Goal: Entertainment & Leisure: Consume media (video, audio)

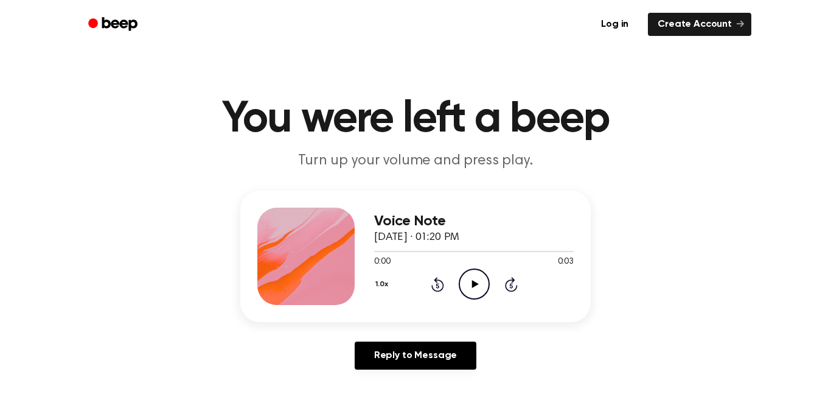
click at [475, 277] on icon "Play Audio" at bounding box center [474, 283] width 31 height 31
click at [474, 297] on icon "Play Audio" at bounding box center [474, 283] width 31 height 31
click at [479, 276] on icon "Play Audio" at bounding box center [474, 283] width 31 height 31
click at [484, 276] on icon "Pause Audio" at bounding box center [474, 283] width 31 height 31
click at [485, 276] on icon "Play Audio" at bounding box center [474, 283] width 31 height 31
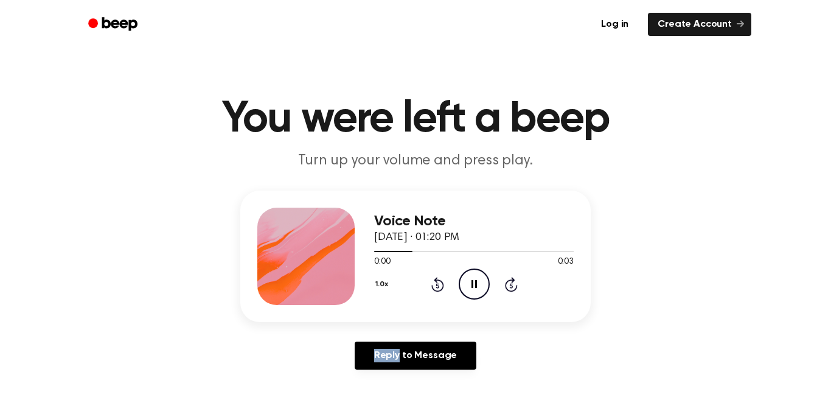
click at [485, 276] on icon "Pause Audio" at bounding box center [474, 283] width 31 height 31
click at [479, 280] on icon "Play Audio" at bounding box center [474, 283] width 31 height 31
click at [479, 280] on icon "Pause Audio" at bounding box center [474, 283] width 31 height 31
click at [475, 282] on icon at bounding box center [474, 284] width 7 height 8
click at [471, 290] on icon "Pause Audio" at bounding box center [474, 283] width 31 height 31
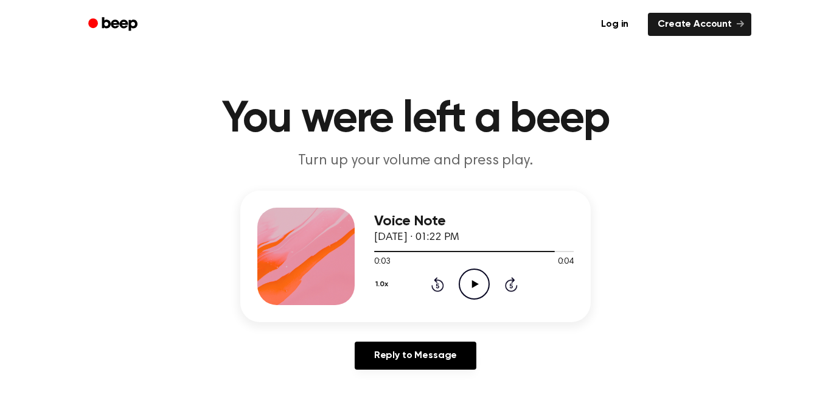
click at [470, 290] on icon "Play Audio" at bounding box center [474, 283] width 31 height 31
click at [470, 293] on icon "Pause Audio" at bounding box center [474, 283] width 31 height 31
click at [468, 297] on icon "Play Audio" at bounding box center [474, 283] width 31 height 31
click at [551, 236] on div "Voice Note September 5, 2025 · 01:22 PM" at bounding box center [474, 229] width 200 height 33
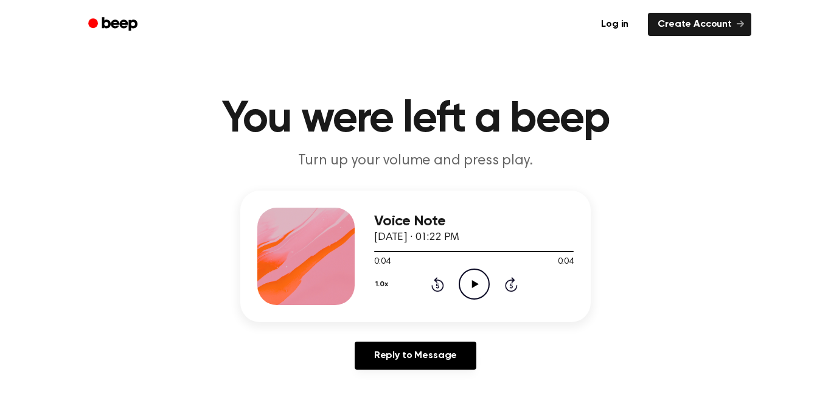
click at [467, 290] on icon "Play Audio" at bounding box center [474, 283] width 31 height 31
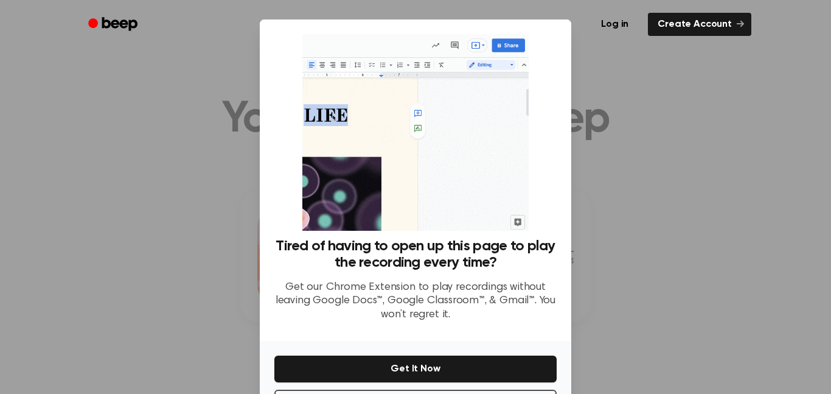
click at [431, 308] on p "Get our Chrome Extension to play recordings without leaving Google Docs™, Googl…" at bounding box center [415, 300] width 282 height 41
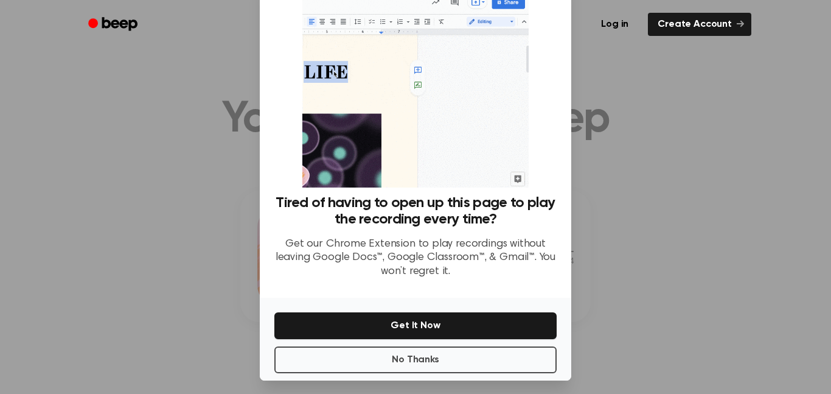
scroll to position [49, 0]
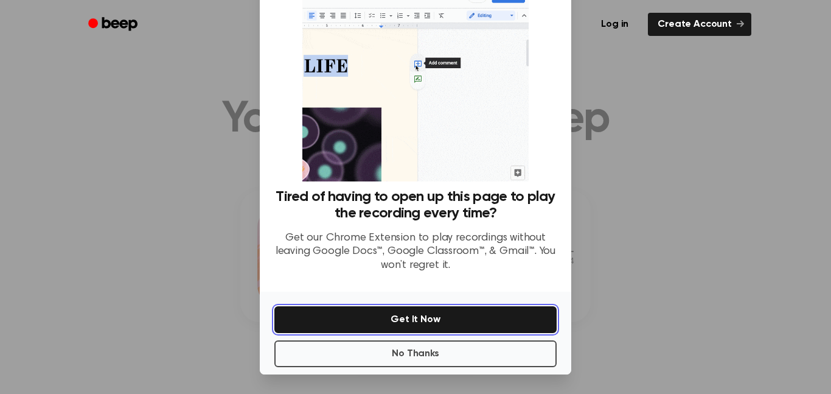
click at [350, 320] on button "Get It Now" at bounding box center [415, 319] width 282 height 27
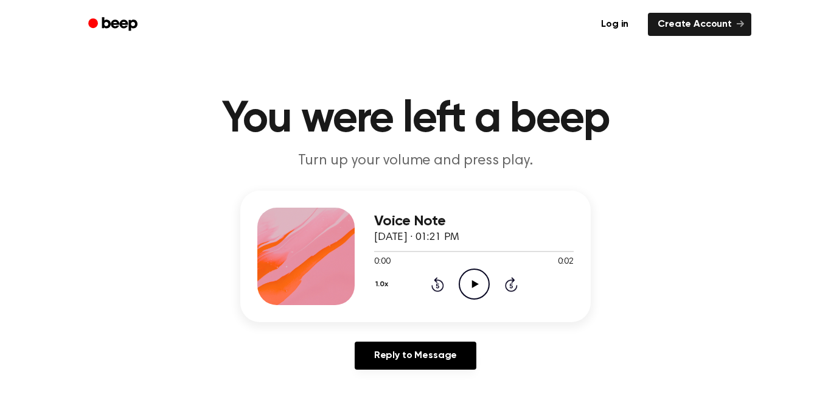
click at [478, 284] on icon at bounding box center [474, 284] width 7 height 8
click at [480, 284] on icon "Pause Audio" at bounding box center [474, 283] width 31 height 31
click at [485, 284] on icon "Play Audio" at bounding box center [474, 283] width 31 height 31
click at [482, 289] on icon "Play Audio" at bounding box center [474, 283] width 31 height 31
click at [463, 291] on icon "Play Audio" at bounding box center [474, 283] width 31 height 31
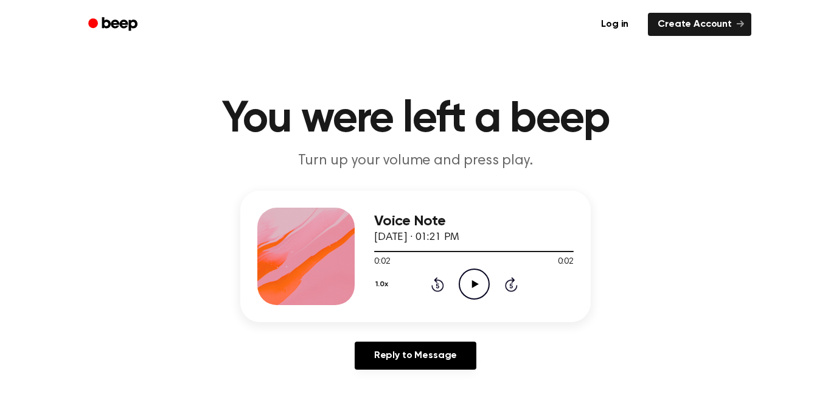
click at [472, 284] on icon at bounding box center [474, 284] width 7 height 8
click at [471, 293] on icon "Play Audio" at bounding box center [474, 283] width 31 height 31
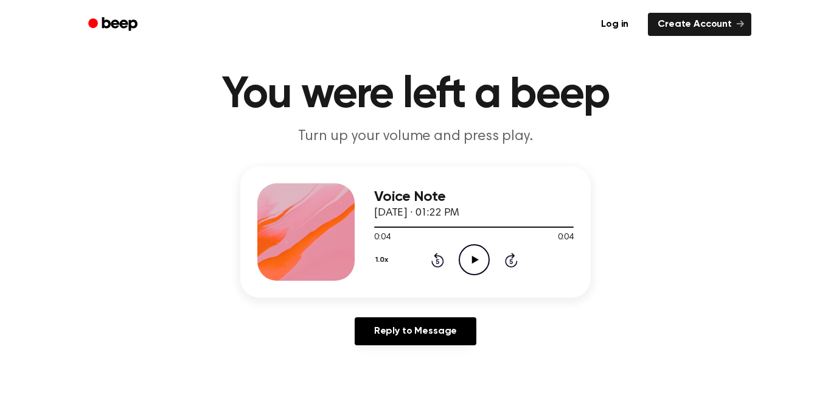
scroll to position [23, 0]
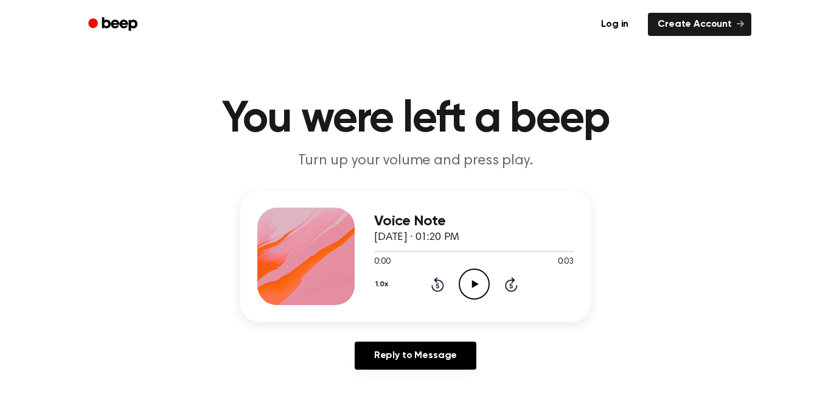
click at [462, 287] on icon "Play Audio" at bounding box center [474, 283] width 31 height 31
click at [465, 278] on icon "Play Audio" at bounding box center [474, 283] width 31 height 31
click at [462, 280] on icon "Play Audio" at bounding box center [474, 283] width 31 height 31
click at [461, 282] on icon "Play Audio" at bounding box center [474, 283] width 31 height 31
click at [462, 287] on icon "Pause Audio" at bounding box center [474, 283] width 31 height 31
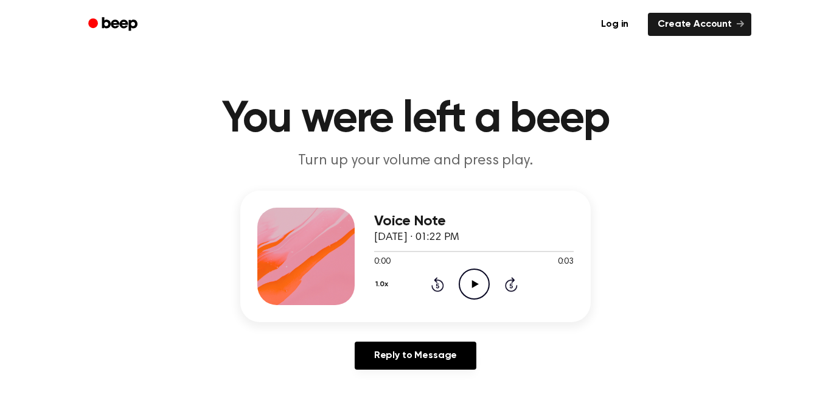
click at [478, 285] on icon "Play Audio" at bounding box center [474, 283] width 31 height 31
click at [471, 290] on icon "Pause Audio" at bounding box center [474, 283] width 31 height 31
click at [467, 290] on icon "Play Audio" at bounding box center [474, 283] width 31 height 31
click at [476, 299] on circle at bounding box center [474, 284] width 30 height 30
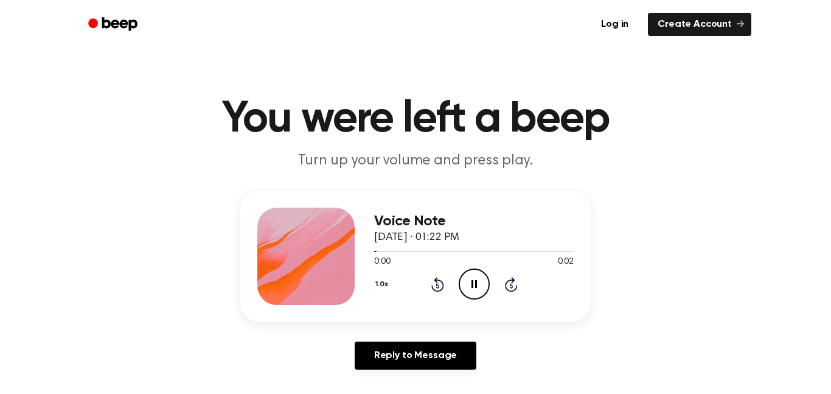
click at [476, 298] on circle at bounding box center [474, 284] width 30 height 30
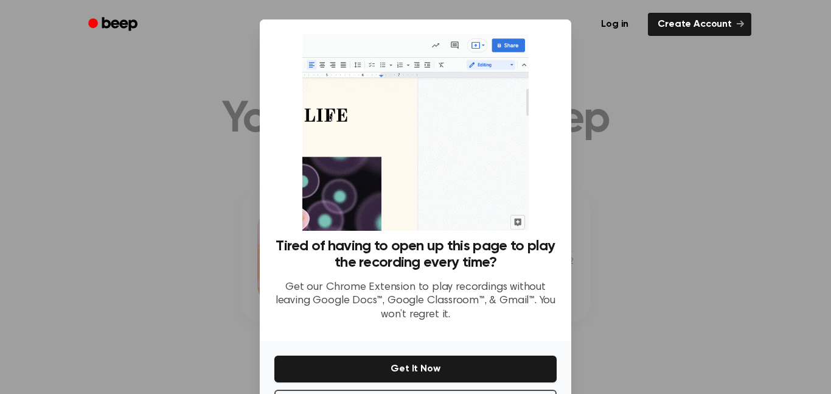
scroll to position [49, 0]
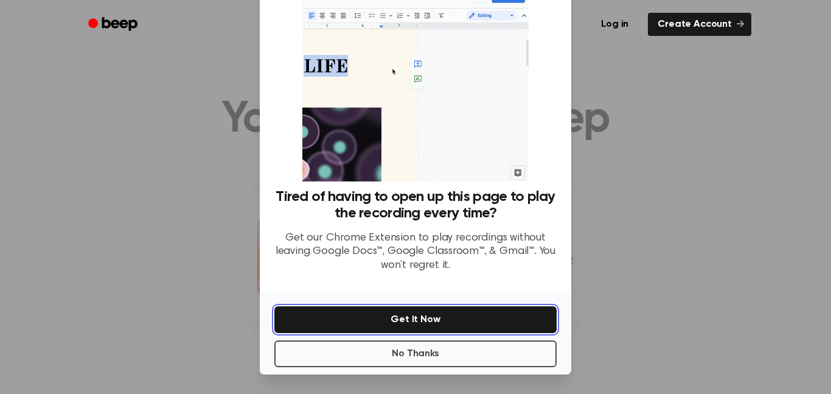
click at [327, 308] on button "Get It Now" at bounding box center [415, 319] width 282 height 27
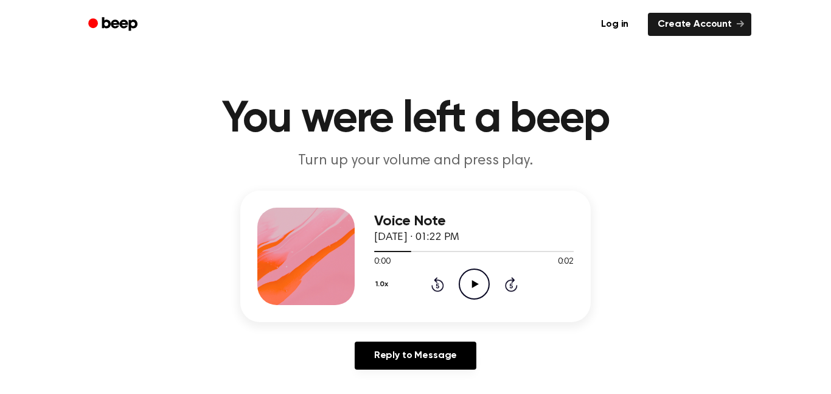
click at [478, 274] on icon "Play Audio" at bounding box center [474, 283] width 31 height 31
click at [476, 281] on icon "Play Audio" at bounding box center [474, 283] width 31 height 31
click at [476, 290] on icon "Play Audio" at bounding box center [474, 283] width 31 height 31
click at [476, 288] on icon "Play Audio" at bounding box center [474, 283] width 31 height 31
